Goal: Information Seeking & Learning: Learn about a topic

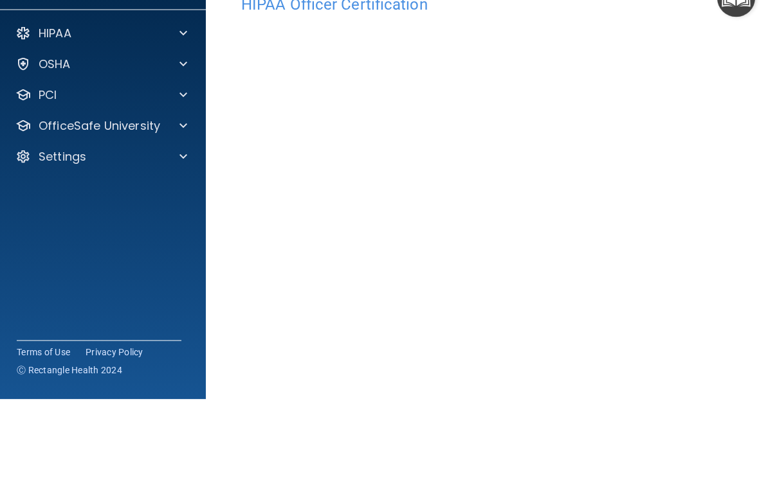
scroll to position [94, 0]
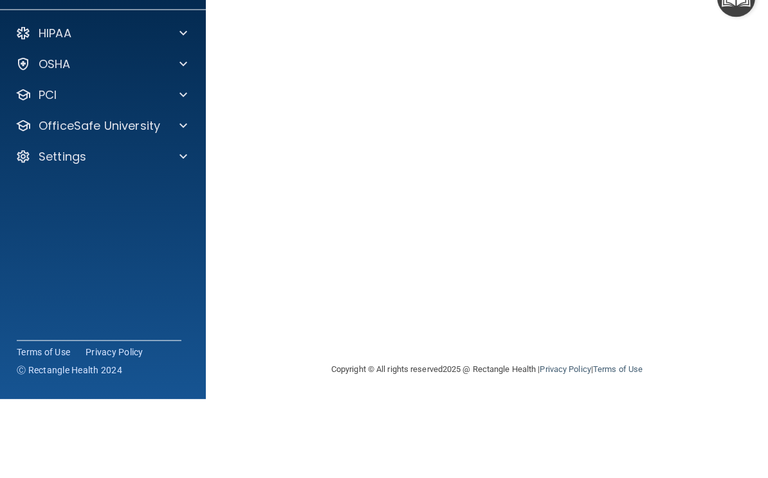
click at [743, 92] on main "HIPAA Officer Certification This course doesn’t expire until [DATE]. Are you su…" at bounding box center [487, 259] width 562 height 437
click at [735, 156] on div "HIPAA Officer Certification This course doesn’t expire until 10/06/2025. Are yo…" at bounding box center [487, 207] width 511 height 468
click at [749, 149] on main "HIPAA Officer Certification This course doesn’t expire until 10/06/2025. Are yo…" at bounding box center [487, 259] width 562 height 437
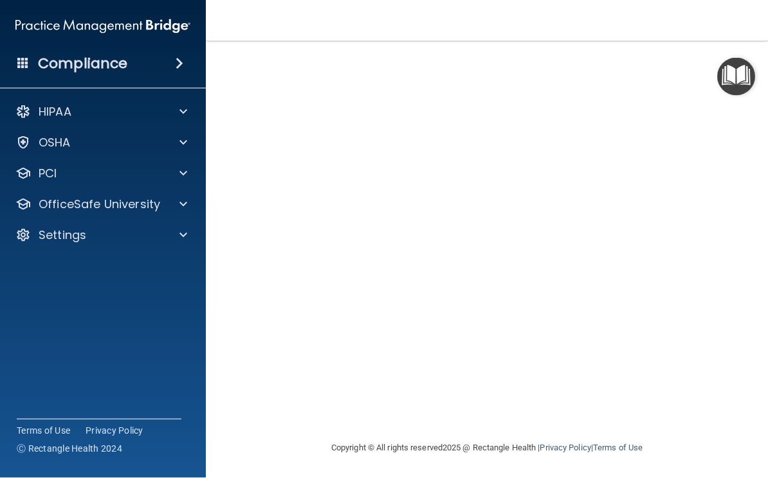
click at [741, 152] on div "HIPAA Officer Certification This course doesn’t expire until 10/06/2025. Are yo…" at bounding box center [487, 207] width 511 height 468
click at [96, 203] on p "OfficeSafe University" at bounding box center [100, 204] width 122 height 15
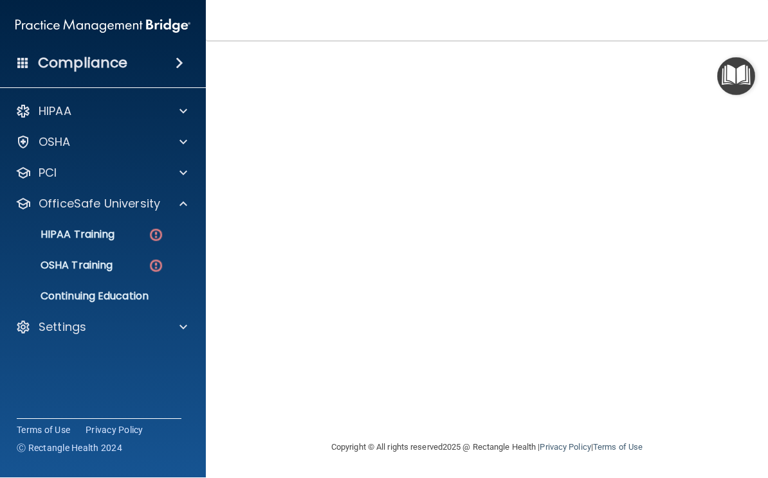
click at [73, 230] on p "HIPAA Training" at bounding box center [61, 235] width 106 height 13
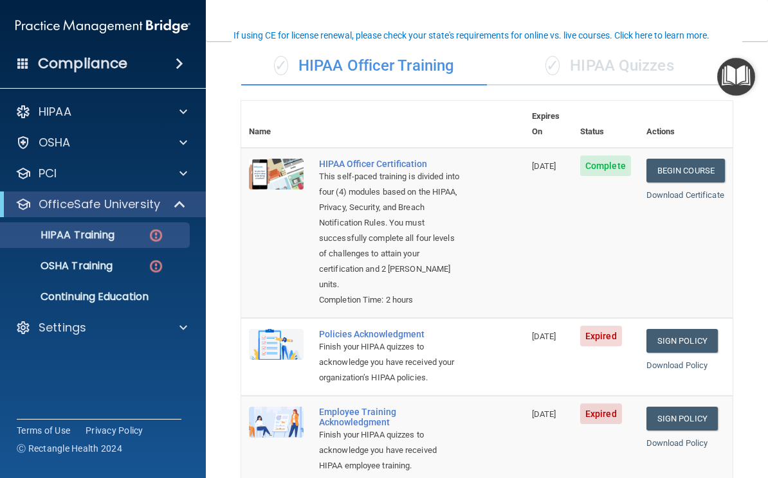
click at [763, 342] on main "Back Choose one path to get your HIPAA Certification ✓ HIPAA Officer Training ✓…" at bounding box center [487, 259] width 562 height 437
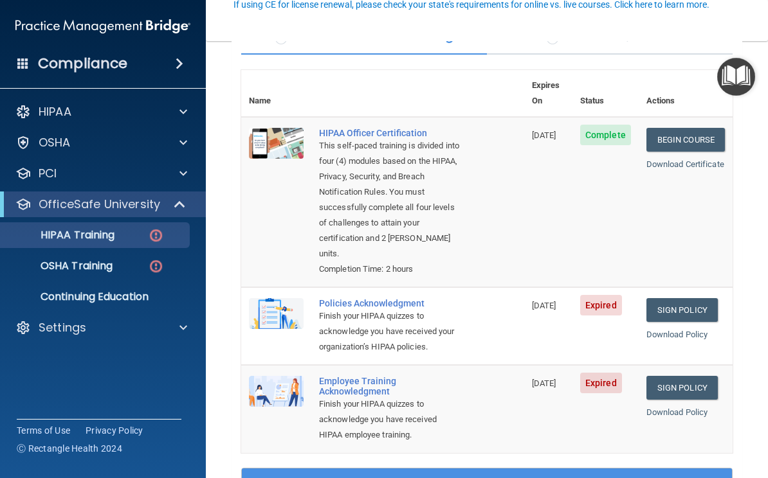
scroll to position [122, 0]
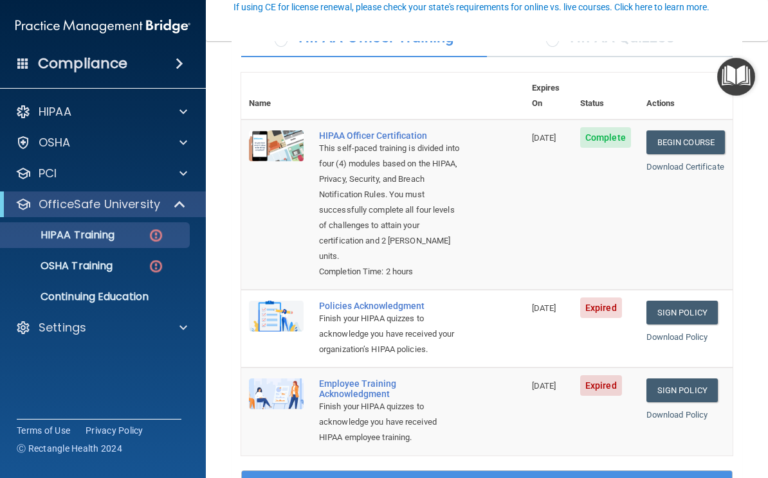
click at [323, 301] on div "Policies Acknowledgment" at bounding box center [389, 306] width 141 height 10
click at [345, 301] on div "Policies Acknowledgment" at bounding box center [389, 306] width 141 height 10
click at [687, 301] on link "Sign Policy" at bounding box center [681, 313] width 71 height 24
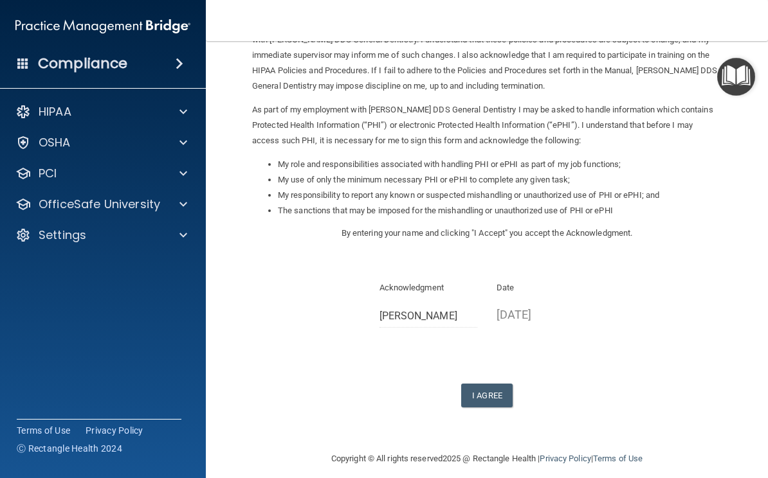
scroll to position [98, 0]
click at [492, 388] on button "I Agree" at bounding box center [486, 397] width 51 height 24
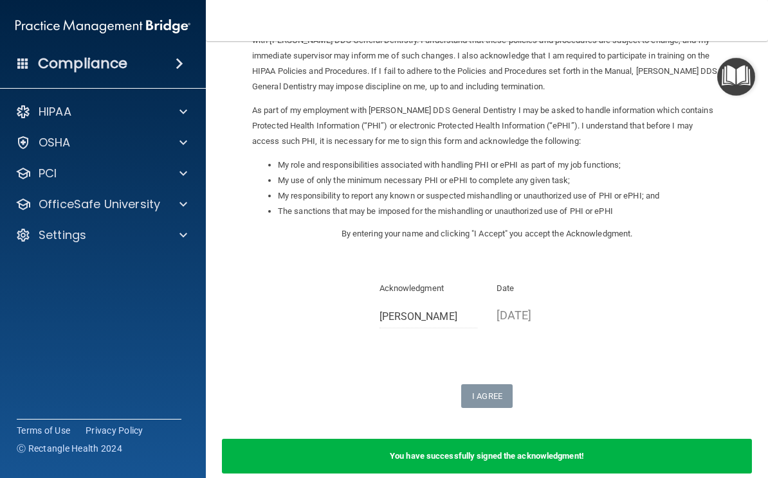
click at [84, 206] on p "OfficeSafe University" at bounding box center [100, 204] width 122 height 15
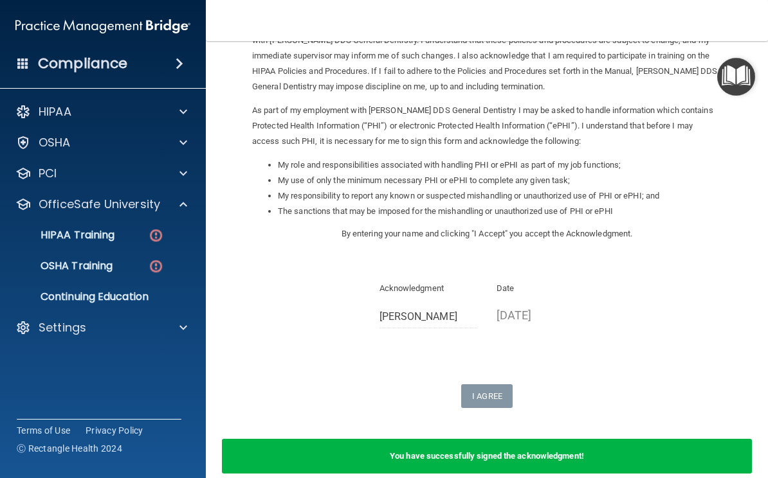
click at [94, 239] on p "HIPAA Training" at bounding box center [61, 235] width 106 height 13
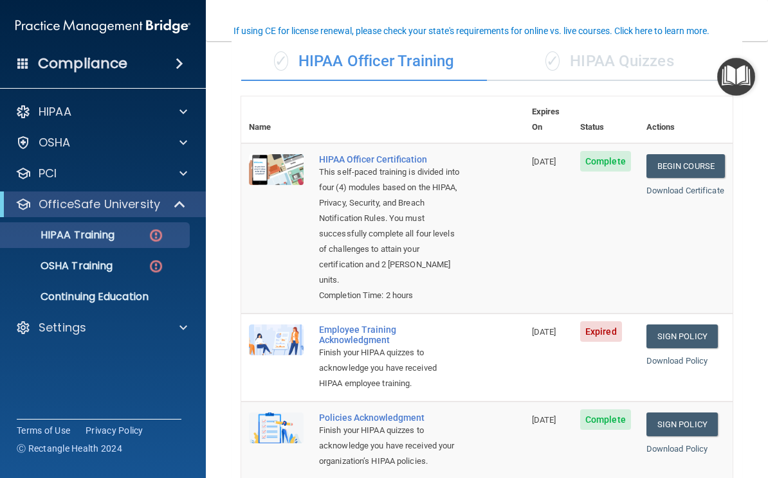
click at [688, 413] on link "Sign Policy" at bounding box center [681, 425] width 71 height 24
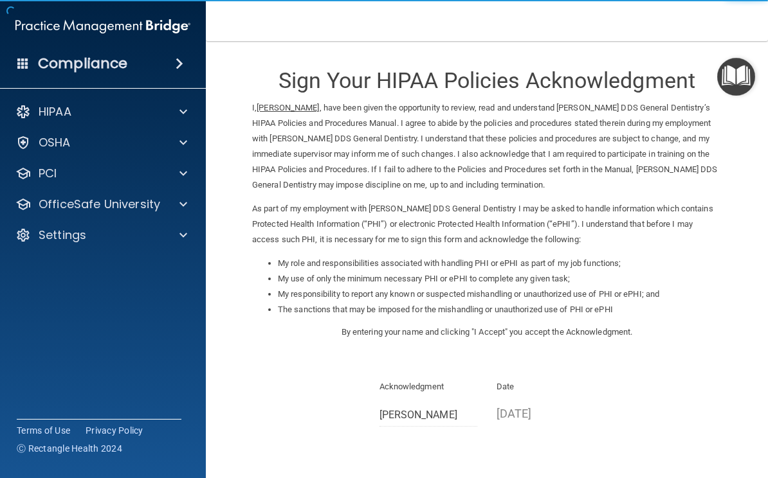
click at [83, 203] on p "OfficeSafe University" at bounding box center [100, 204] width 122 height 15
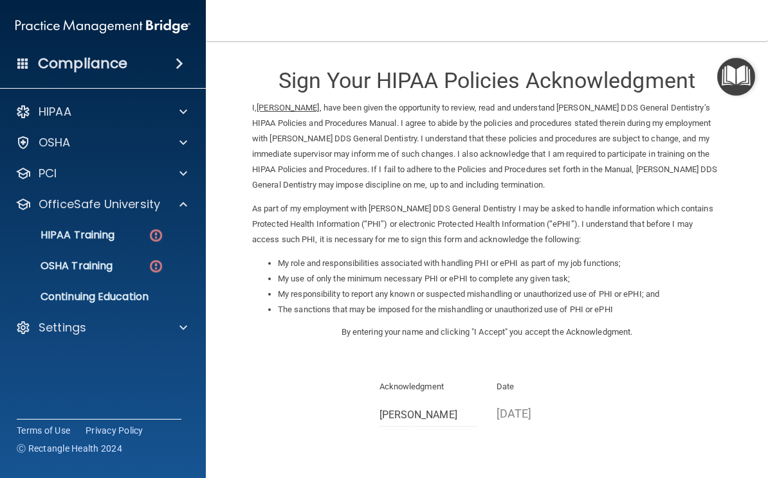
click at [142, 244] on link "HIPAA Training" at bounding box center [88, 236] width 203 height 26
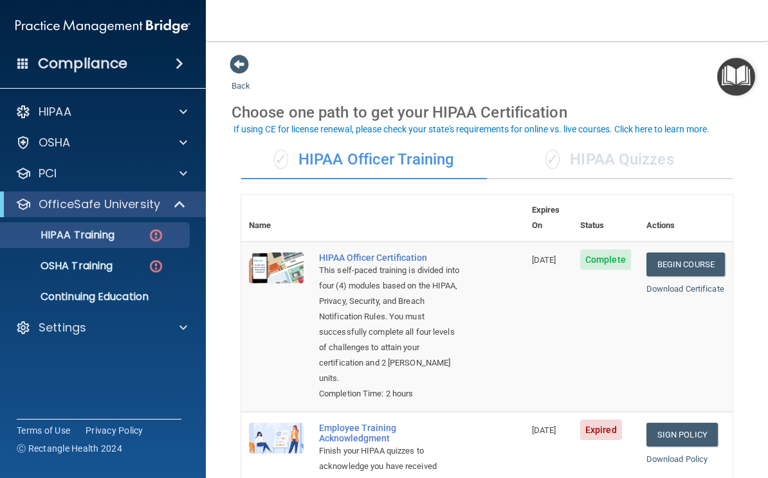
click at [695, 423] on link "Sign Policy" at bounding box center [681, 435] width 71 height 24
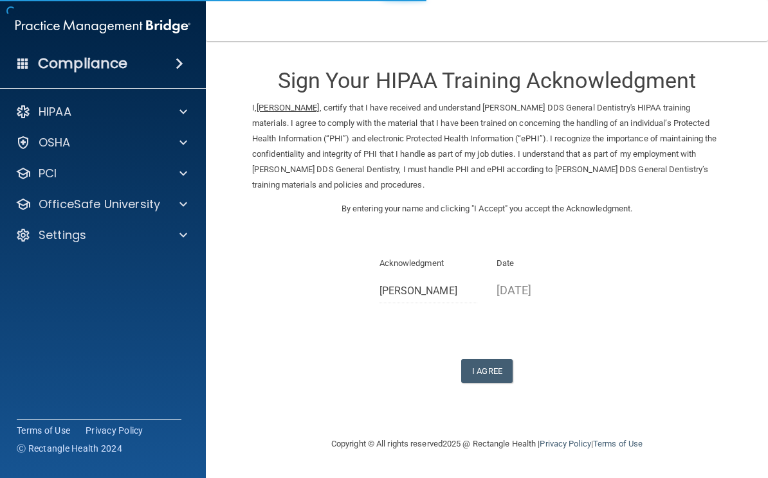
click at [6, 228] on div "Settings" at bounding box center [85, 235] width 159 height 15
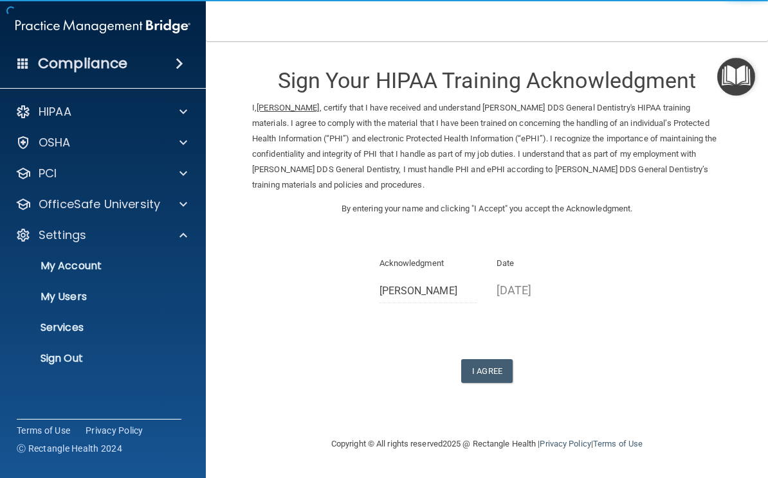
click at [472, 360] on button "I Agree" at bounding box center [486, 372] width 51 height 24
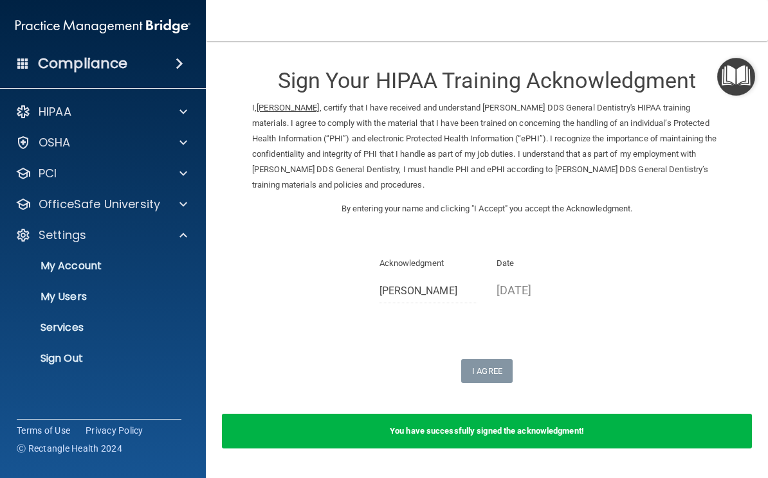
click at [111, 206] on p "OfficeSafe University" at bounding box center [100, 204] width 122 height 15
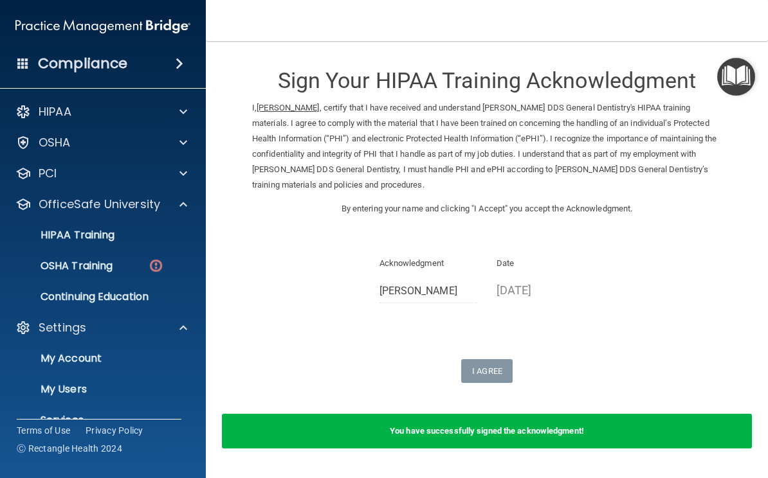
click at [87, 269] on p "OSHA Training" at bounding box center [60, 266] width 104 height 13
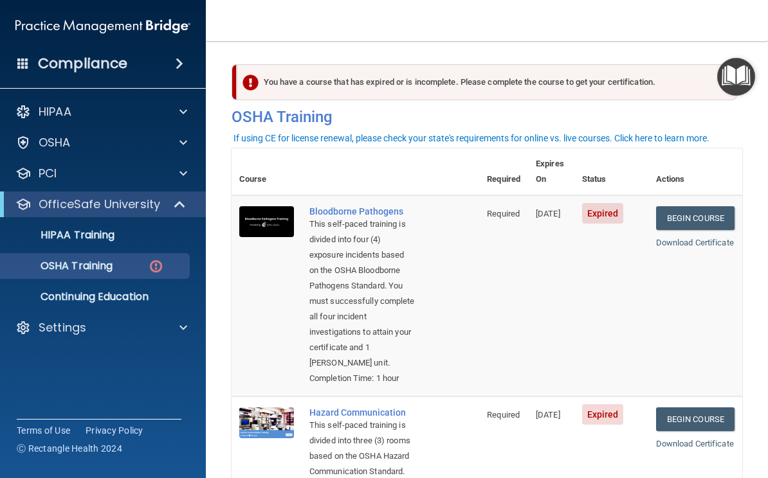
click at [699, 206] on link "Begin Course" at bounding box center [695, 218] width 78 height 24
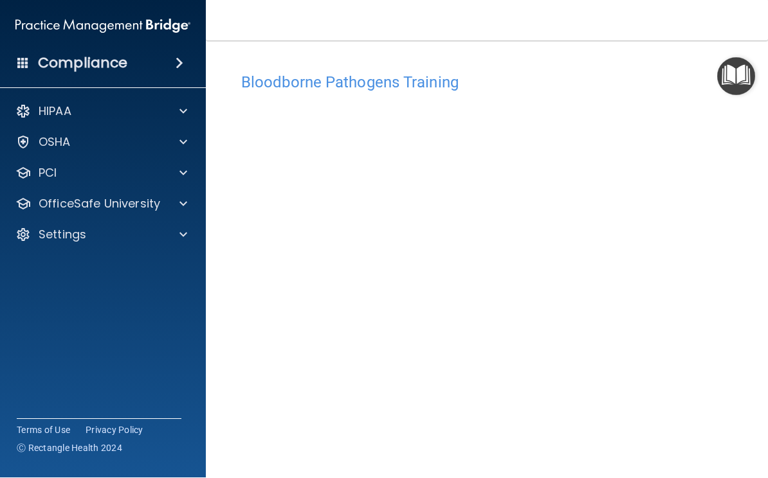
click at [53, 435] on link "Terms of Use" at bounding box center [43, 430] width 53 height 13
click at [136, 201] on p "OfficeSafe University" at bounding box center [100, 204] width 122 height 15
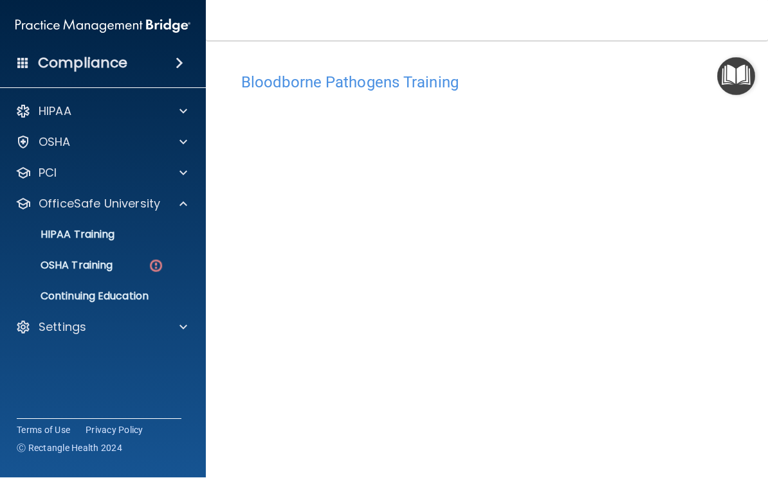
click at [122, 264] on div "OSHA Training" at bounding box center [96, 266] width 176 height 13
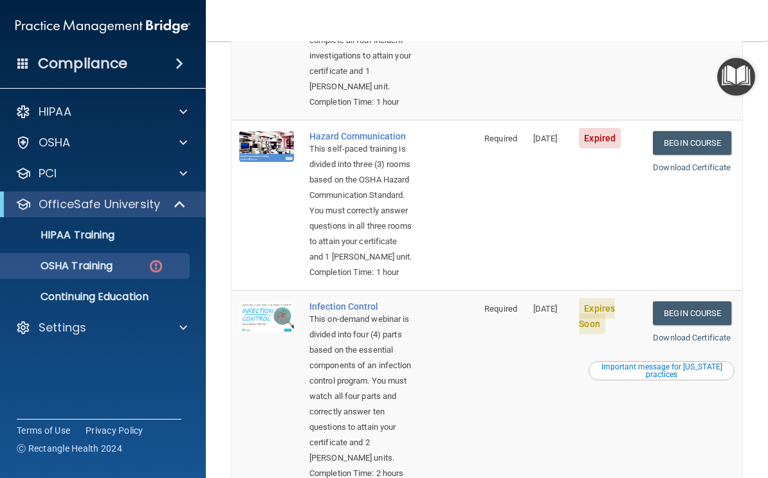
scroll to position [250, 0]
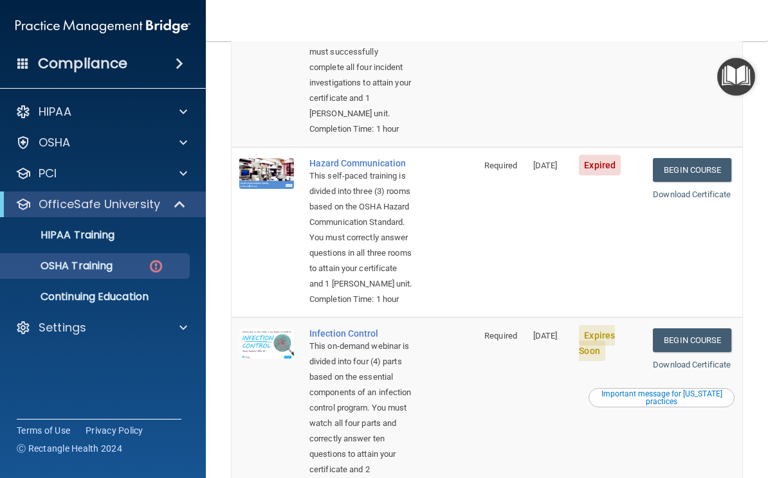
click at [700, 182] on link "Begin Course" at bounding box center [692, 170] width 78 height 24
click at [706, 182] on link "Begin Course" at bounding box center [692, 170] width 78 height 24
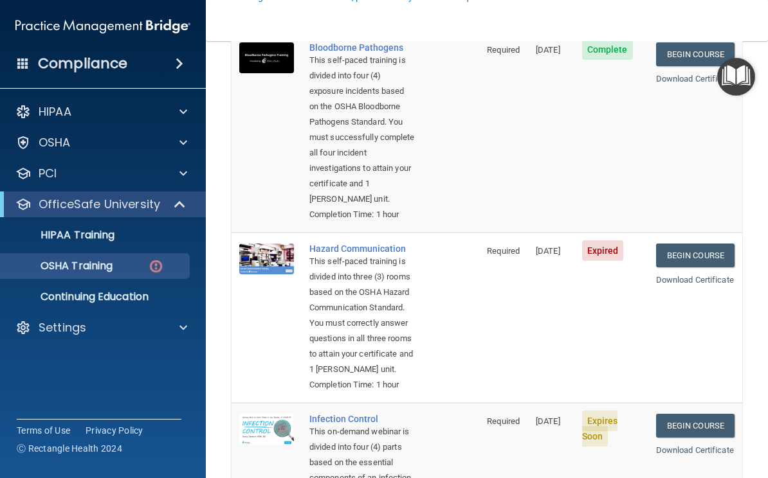
scroll to position [170, 0]
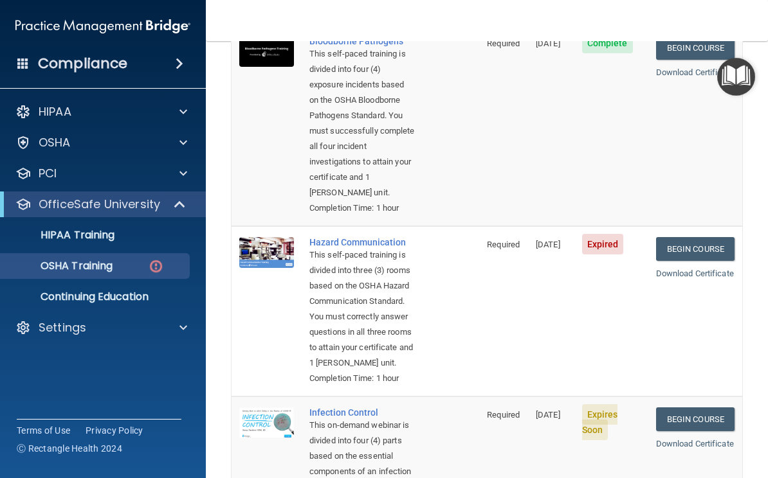
click at [715, 261] on link "Begin Course" at bounding box center [695, 249] width 78 height 24
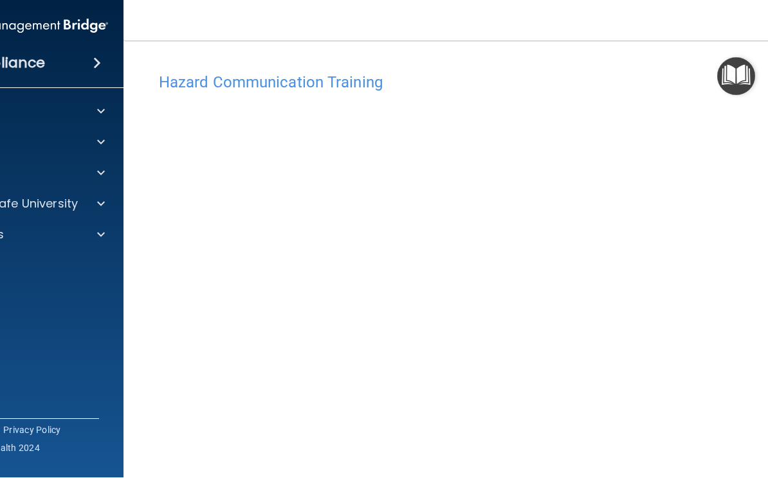
click at [315, 82] on h4 "Hazard Communication Training" at bounding box center [487, 83] width 656 height 17
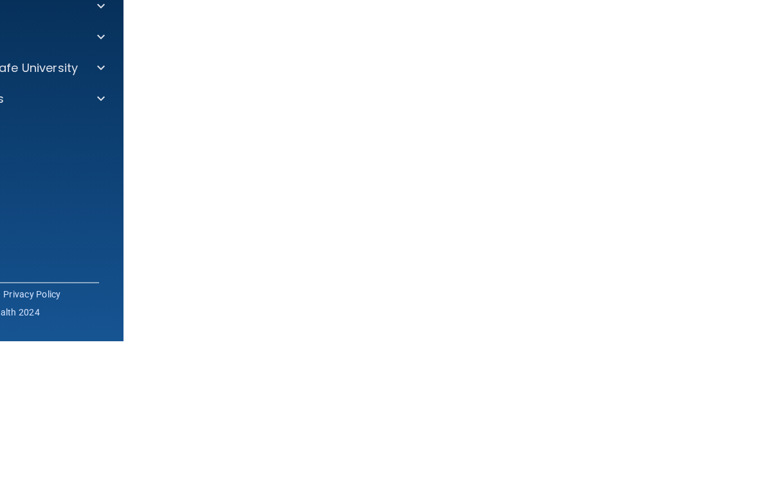
click at [102, 143] on accordion "HIPAA Documents and Policies Report an Incident Business Associates Emergency P…" at bounding box center [21, 203] width 206 height 218
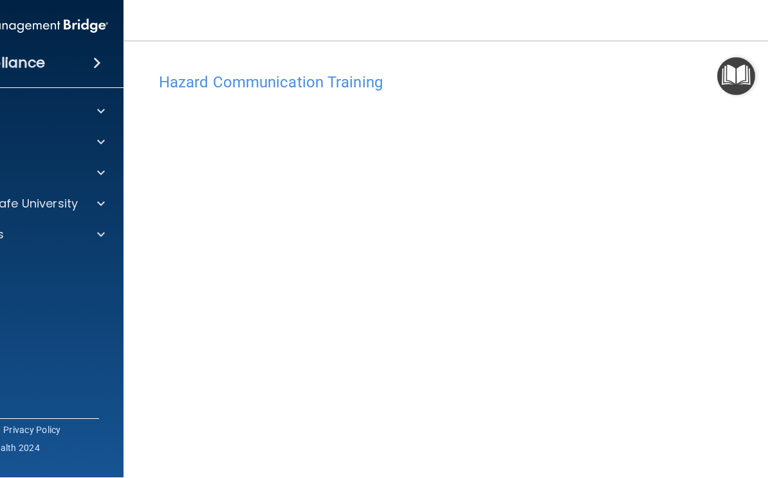
scroll to position [-1, 0]
click at [184, 3] on nav "Toggle navigation [PERSON_NAME] [EMAIL_ADDRESS][DOMAIN_NAME] Manage My Enterpri…" at bounding box center [486, 20] width 727 height 41
